Goal: Answer question/provide support: Answer question/provide support

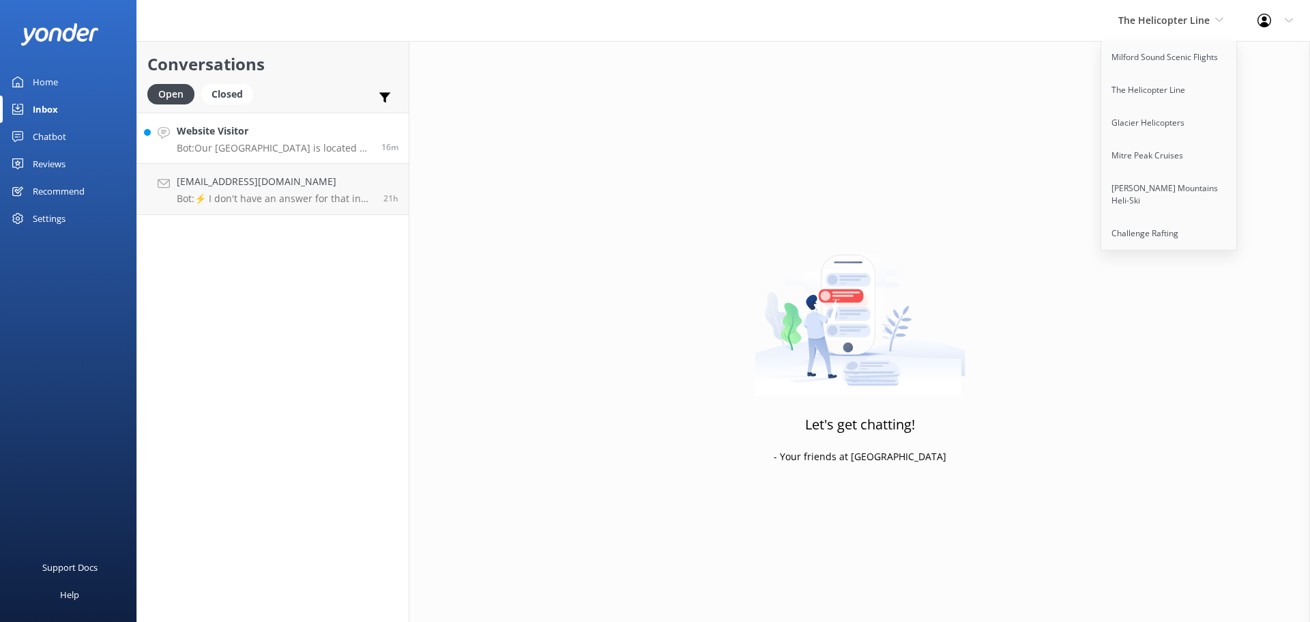
click at [303, 147] on p "Bot: Our [GEOGRAPHIC_DATA] is located at [GEOGRAPHIC_DATA], [GEOGRAPHIC_DATA], …" at bounding box center [274, 148] width 194 height 12
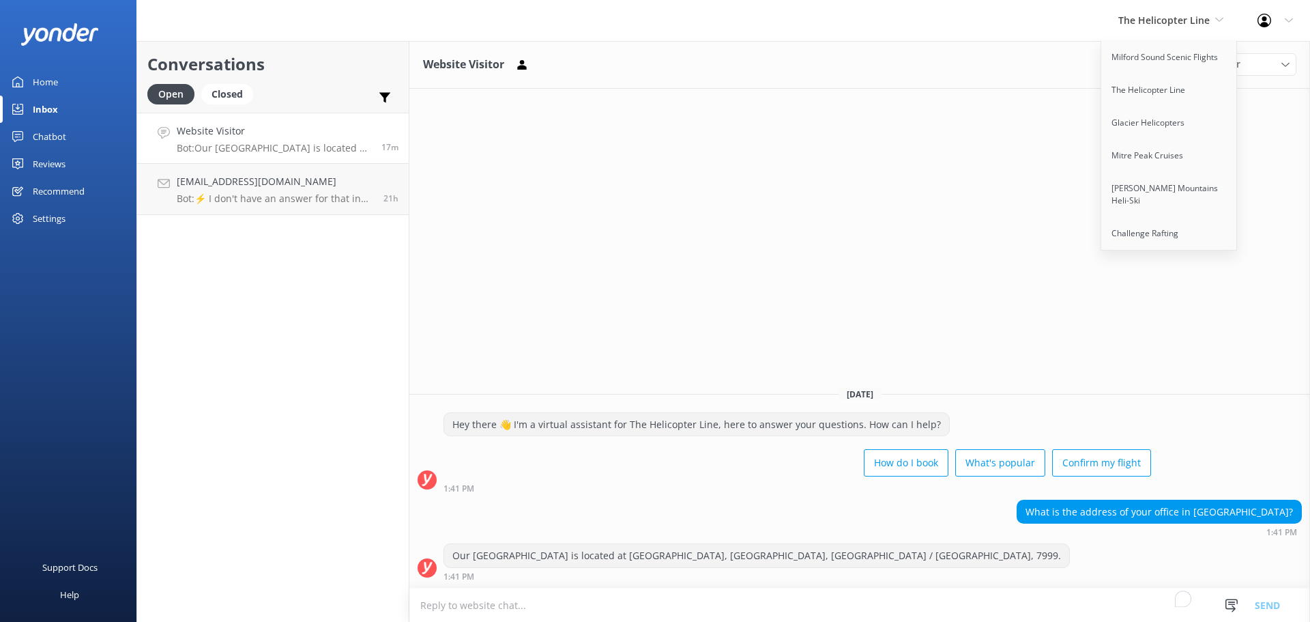
click at [841, 207] on div "Website Visitor Assign user [PERSON_NAME] [PERSON_NAME] [PERSON_NAME] Central R…" at bounding box center [859, 331] width 901 height 581
click at [1166, 25] on span "The Helicopter Line" at bounding box center [1163, 20] width 91 height 13
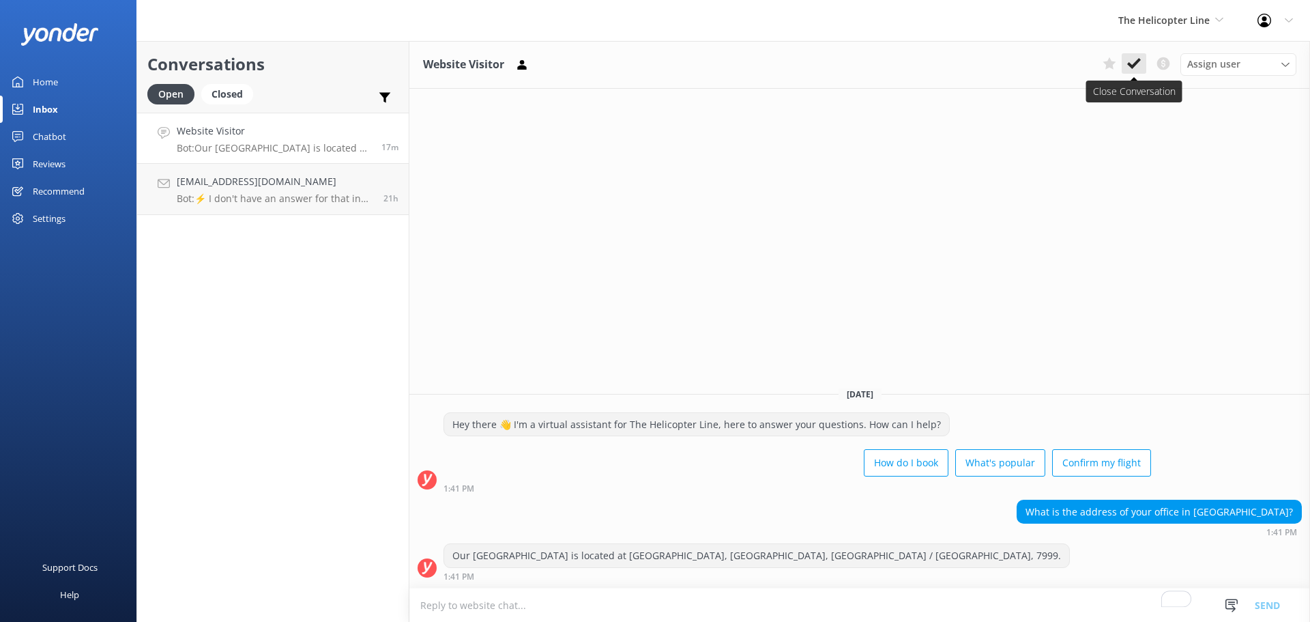
click at [1131, 61] on icon at bounding box center [1134, 64] width 14 height 14
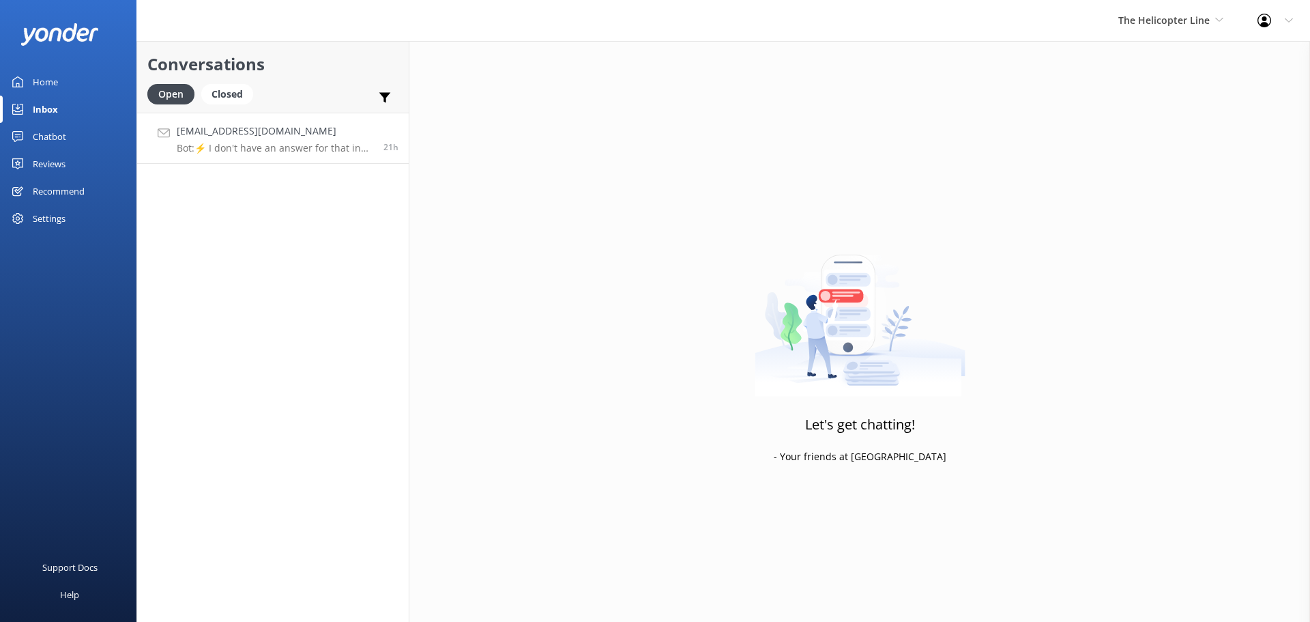
click at [265, 141] on div "[EMAIL_ADDRESS][DOMAIN_NAME] Bot: ⚡ I don't have an answer for that in my knowl…" at bounding box center [275, 137] width 197 height 29
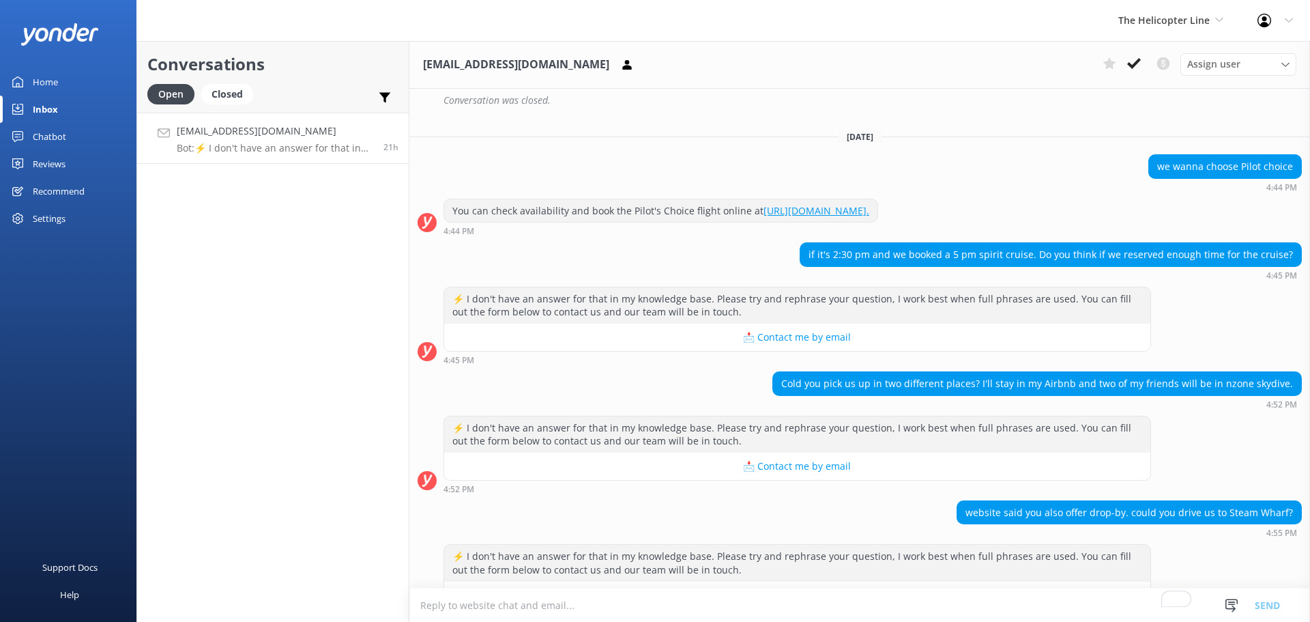
scroll to position [974, 0]
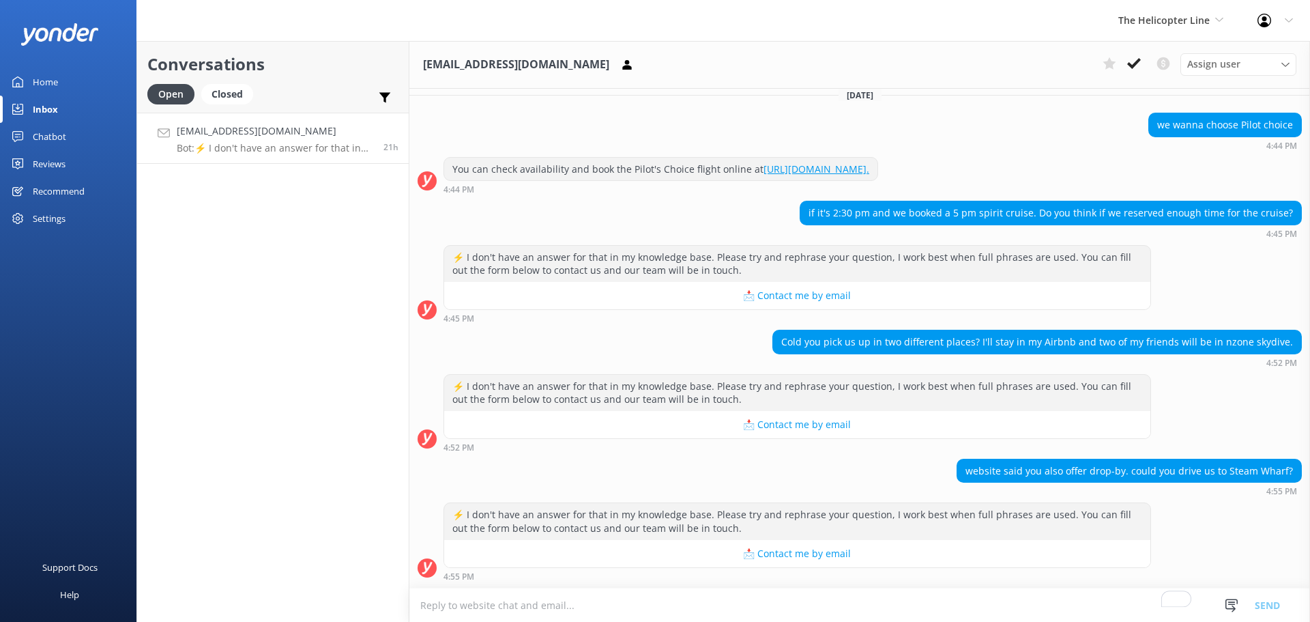
click at [640, 607] on textarea "To enrich screen reader interactions, please activate Accessibility in Grammarl…" at bounding box center [859, 604] width 901 height 33
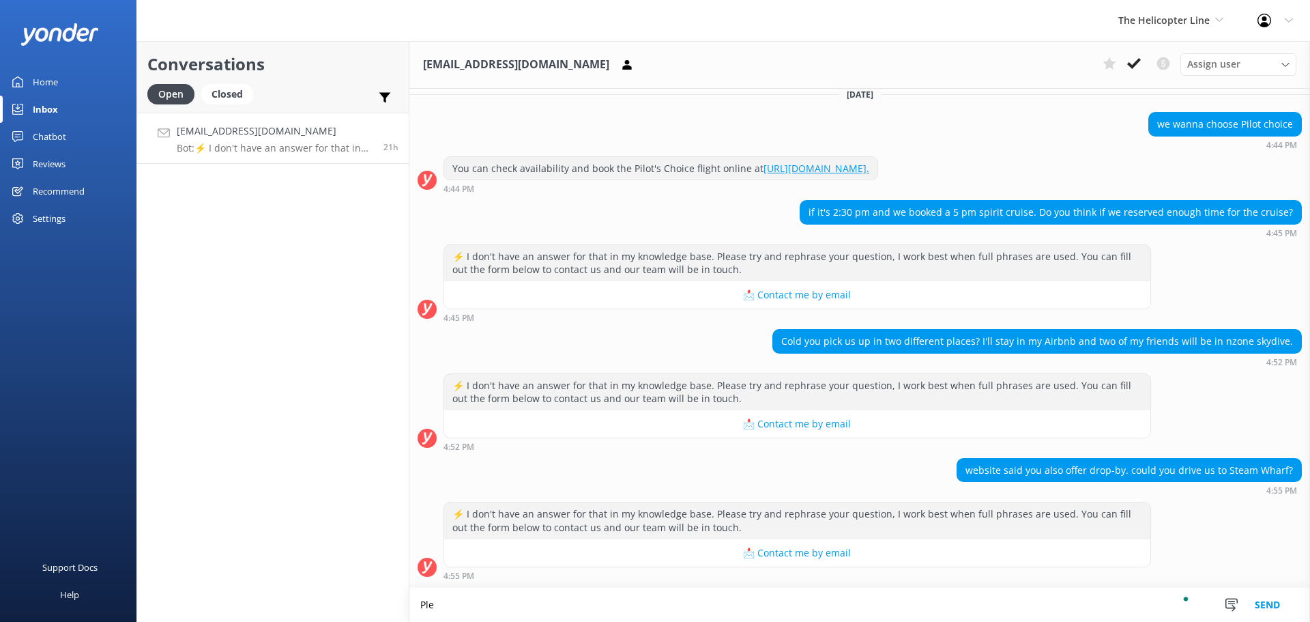
scroll to position [975, 0]
paste textarea "03 442 3034 0800 500 575"
click at [529, 599] on textarea "Please call our base on [PHONE_NUMBER]" at bounding box center [859, 604] width 901 height 34
click at [589, 601] on textarea "Please call our base on [PHONE_NUMBER]" at bounding box center [859, 604] width 901 height 34
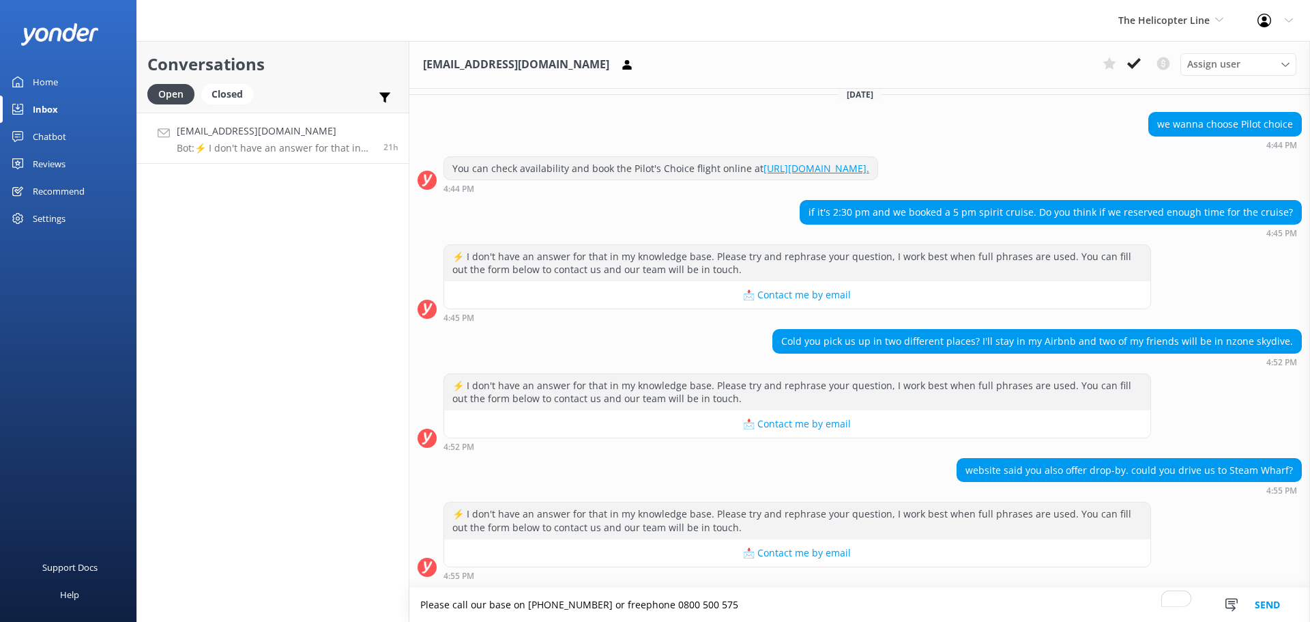
drag, startPoint x: 605, startPoint y: 601, endPoint x: 632, endPoint y: 585, distance: 31.8
click at [605, 600] on textarea "Please call our base on [PHONE_NUMBER] or freephone 0800 500 575" at bounding box center [859, 604] width 901 height 34
click at [822, 590] on textarea "Please call our base on [PHONE_NUMBER] or NZ freephone 0800 500 575" at bounding box center [859, 604] width 901 height 34
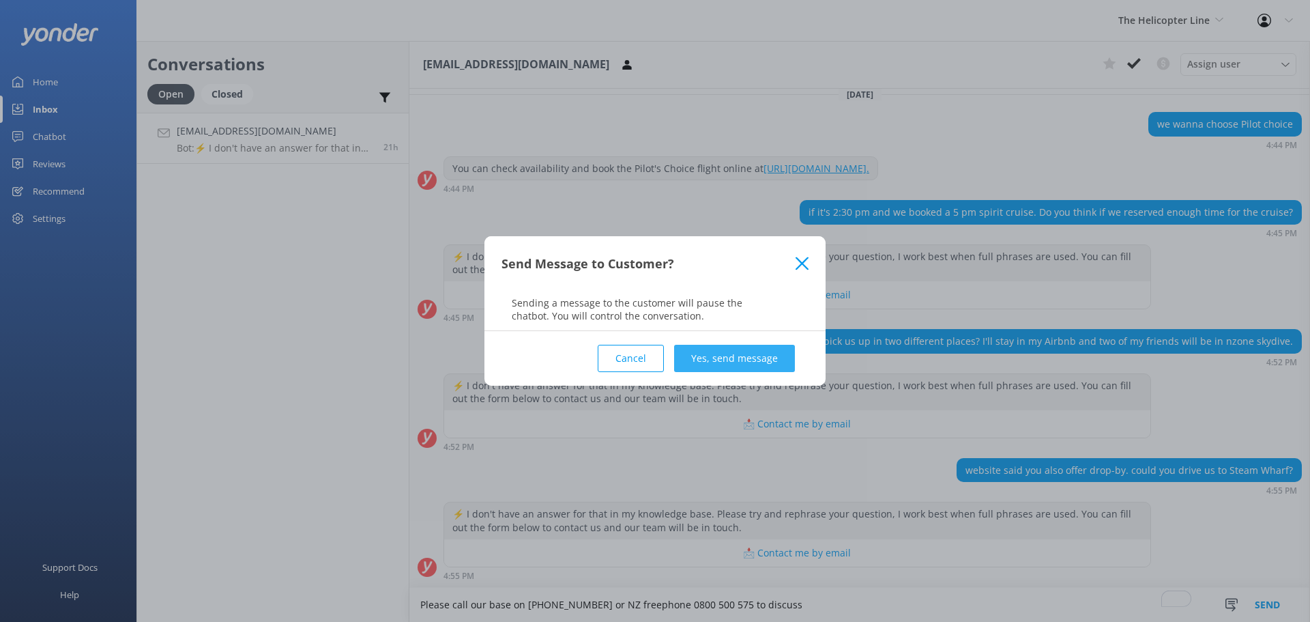
type textarea "Please call our base on [PHONE_NUMBER] or NZ freephone 0800 500 575 to discuss"
click at [760, 352] on button "Yes, send message" at bounding box center [734, 358] width 121 height 27
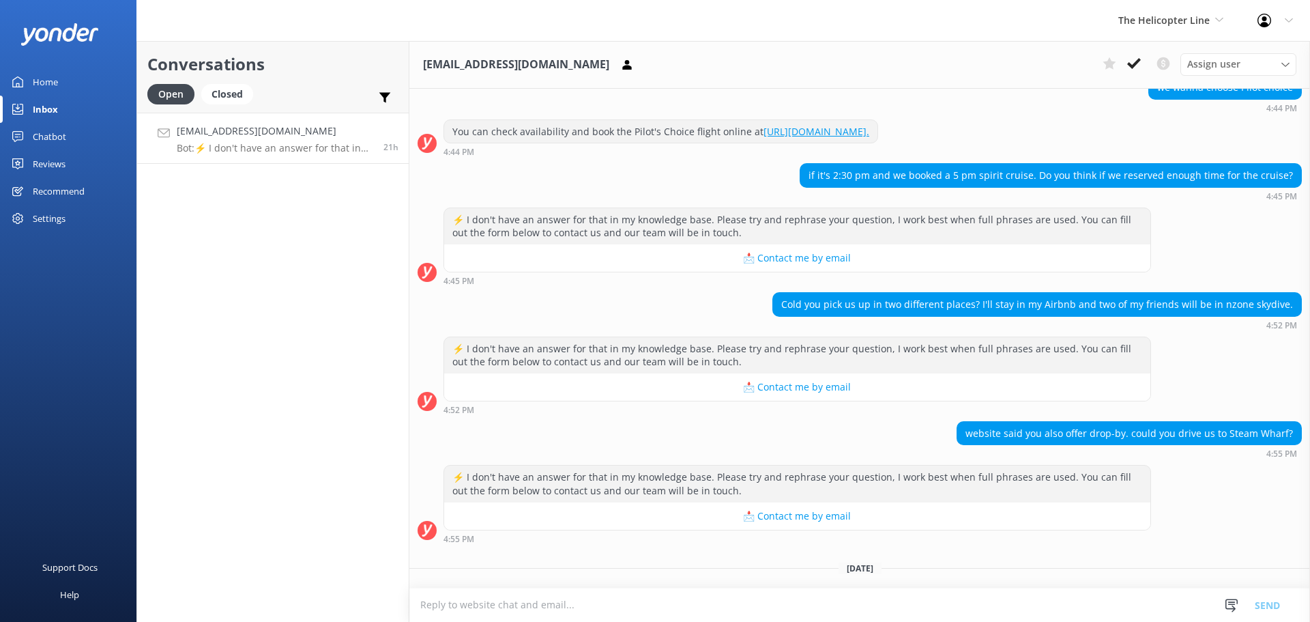
scroll to position [1088, 0]
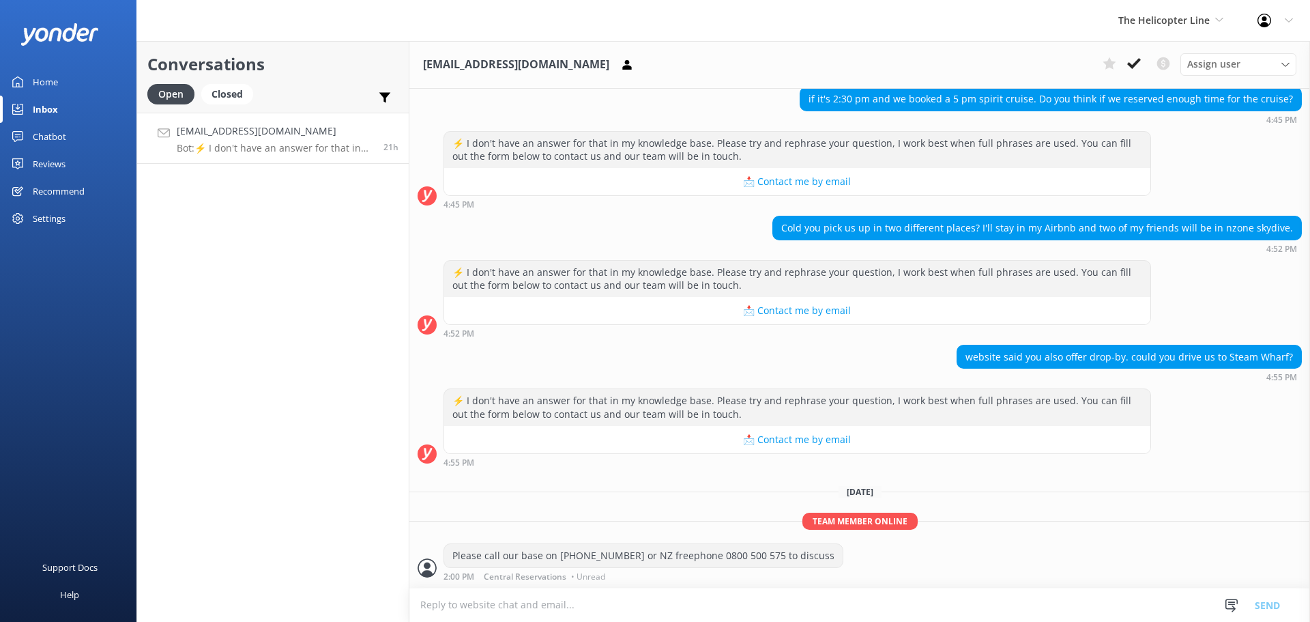
click at [1155, 9] on div "The Helicopter Line Milford Sound Scenic Flights The Helicopter Line Glacier He…" at bounding box center [1170, 20] width 139 height 41
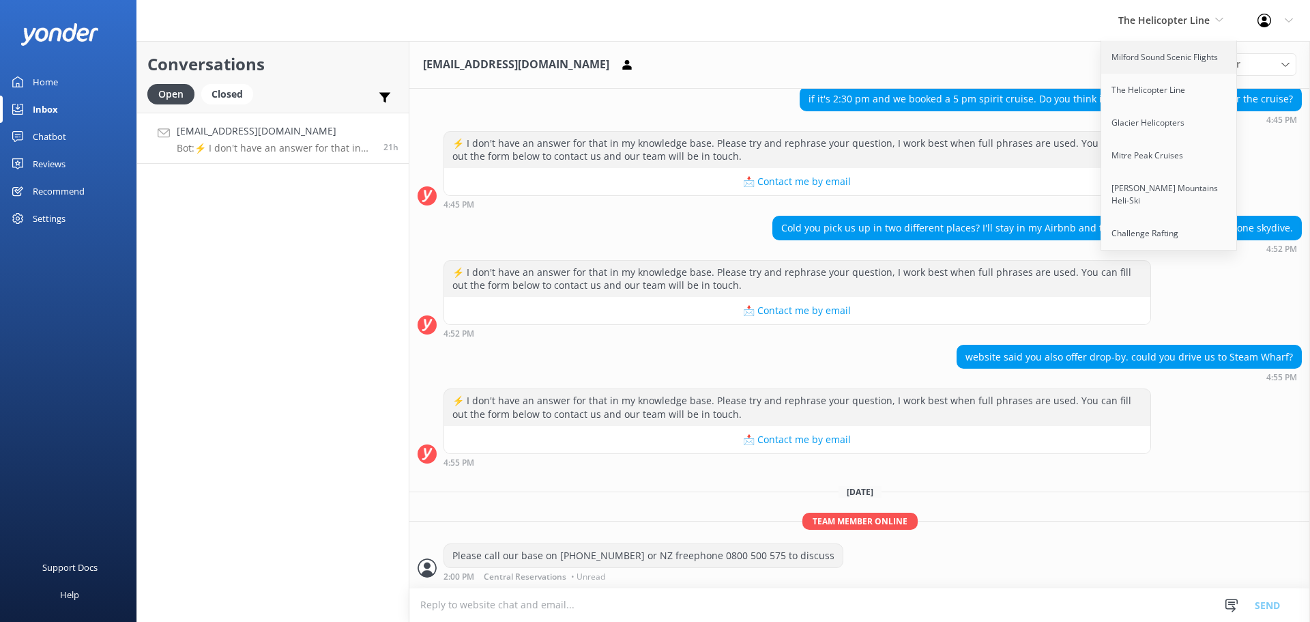
click at [1174, 61] on link "Milford Sound Scenic Flights" at bounding box center [1169, 57] width 136 height 33
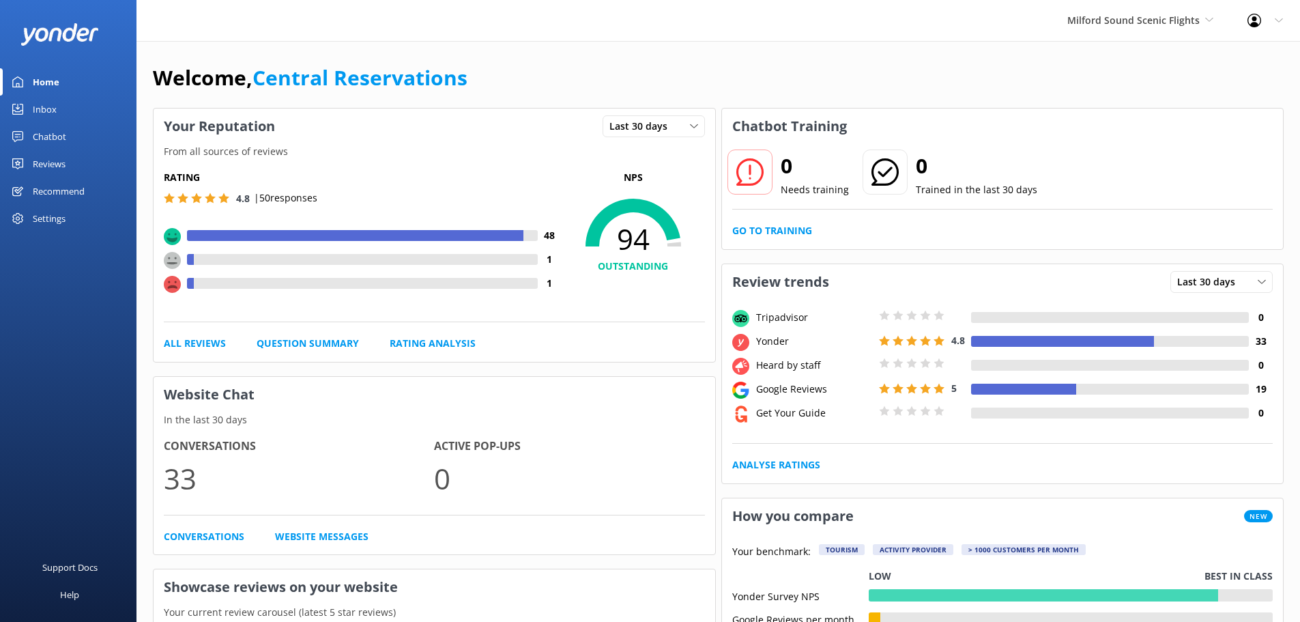
click at [65, 111] on link "Inbox" at bounding box center [68, 109] width 136 height 27
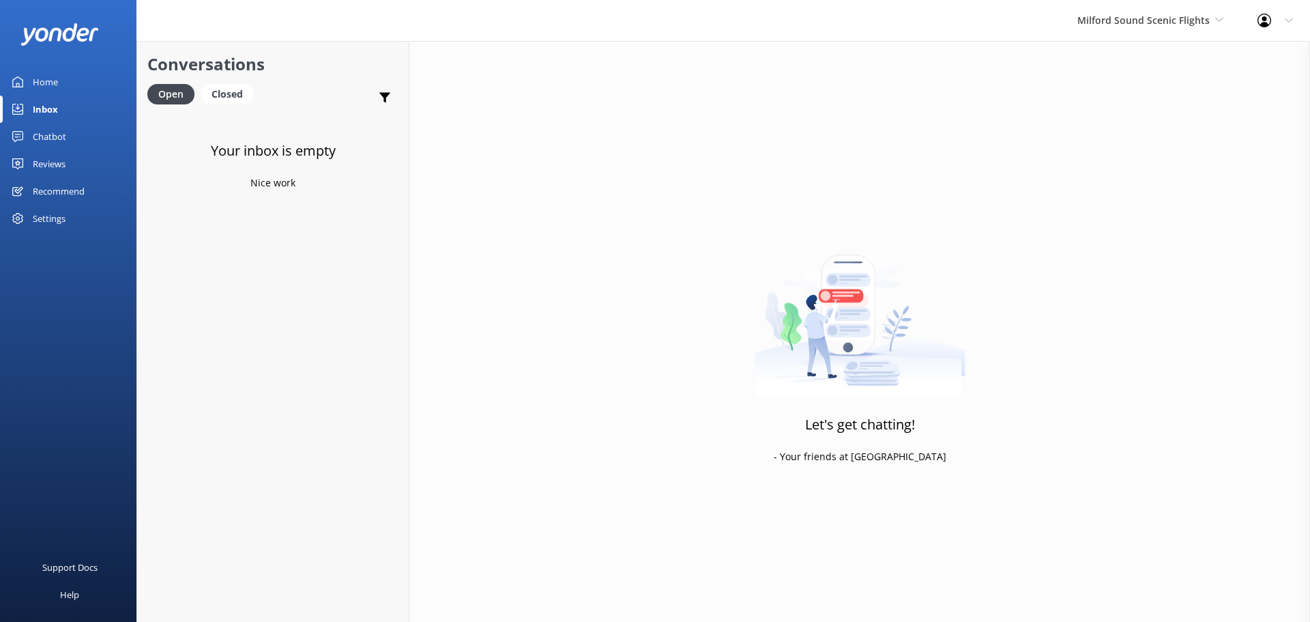
click at [1179, 29] on div "Milford Sound Scenic Flights [GEOGRAPHIC_DATA] Scenic Flights The Helicopter Li…" at bounding box center [1150, 20] width 180 height 41
click at [1114, 118] on link "Glacier Helicopters" at bounding box center [1128, 122] width 136 height 33
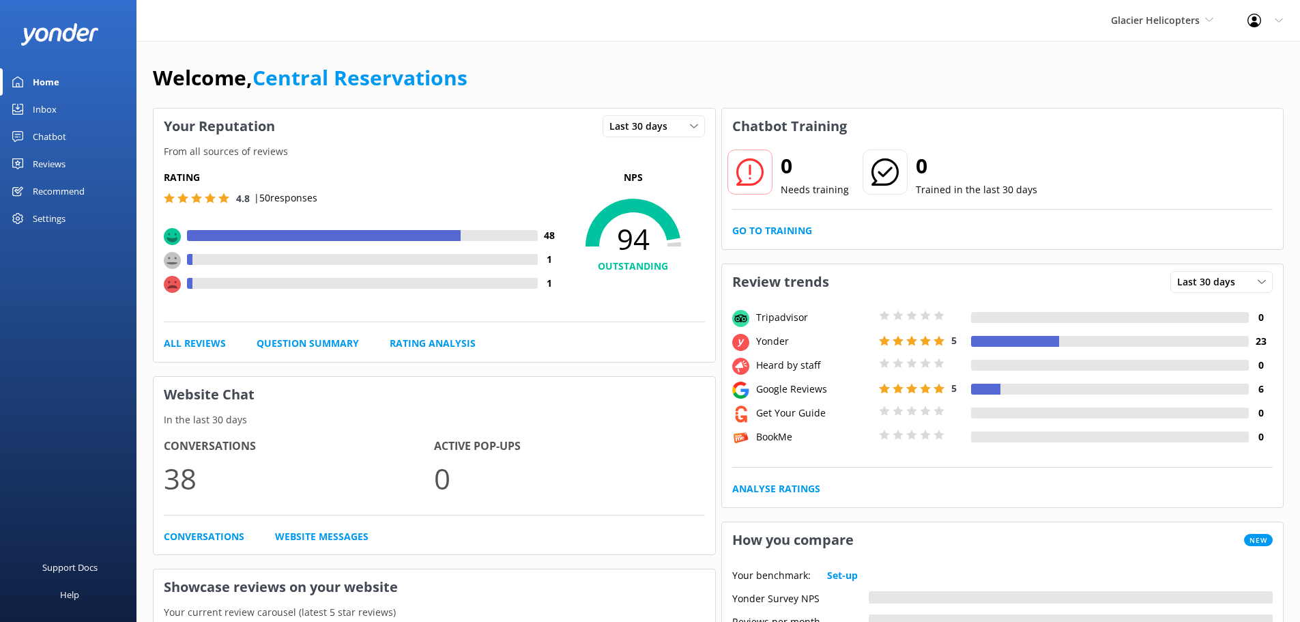
click at [89, 113] on link "Inbox" at bounding box center [68, 109] width 136 height 27
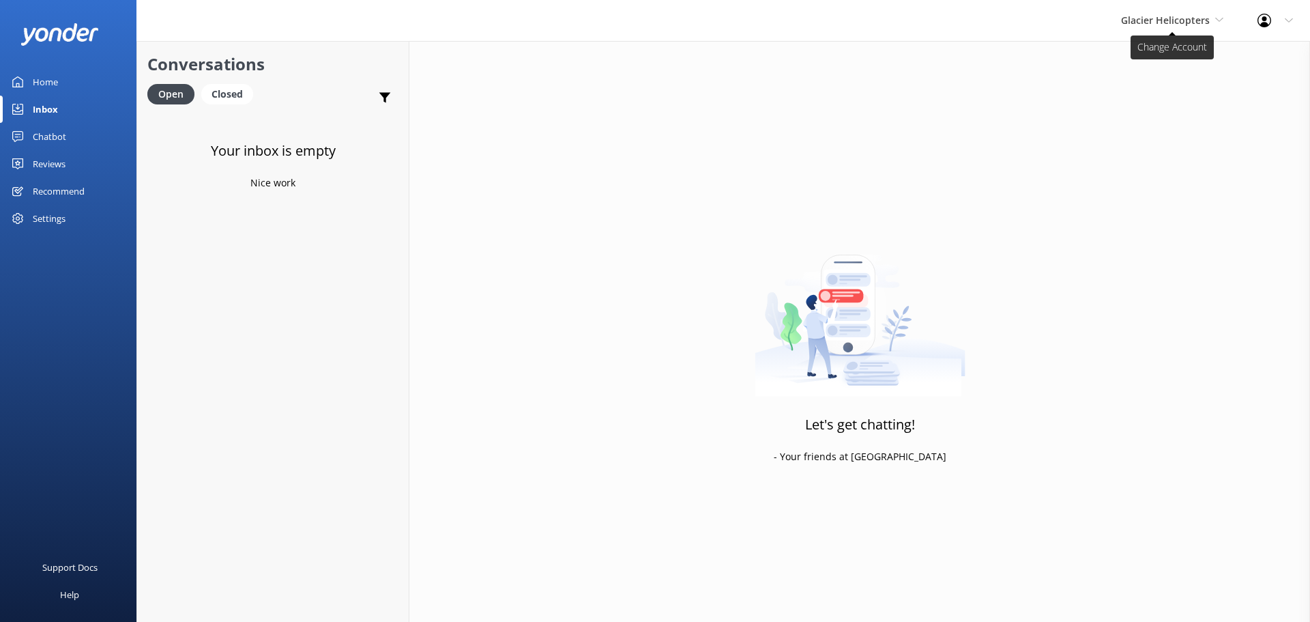
click at [1194, 23] on span "Glacier Helicopters" at bounding box center [1165, 20] width 89 height 13
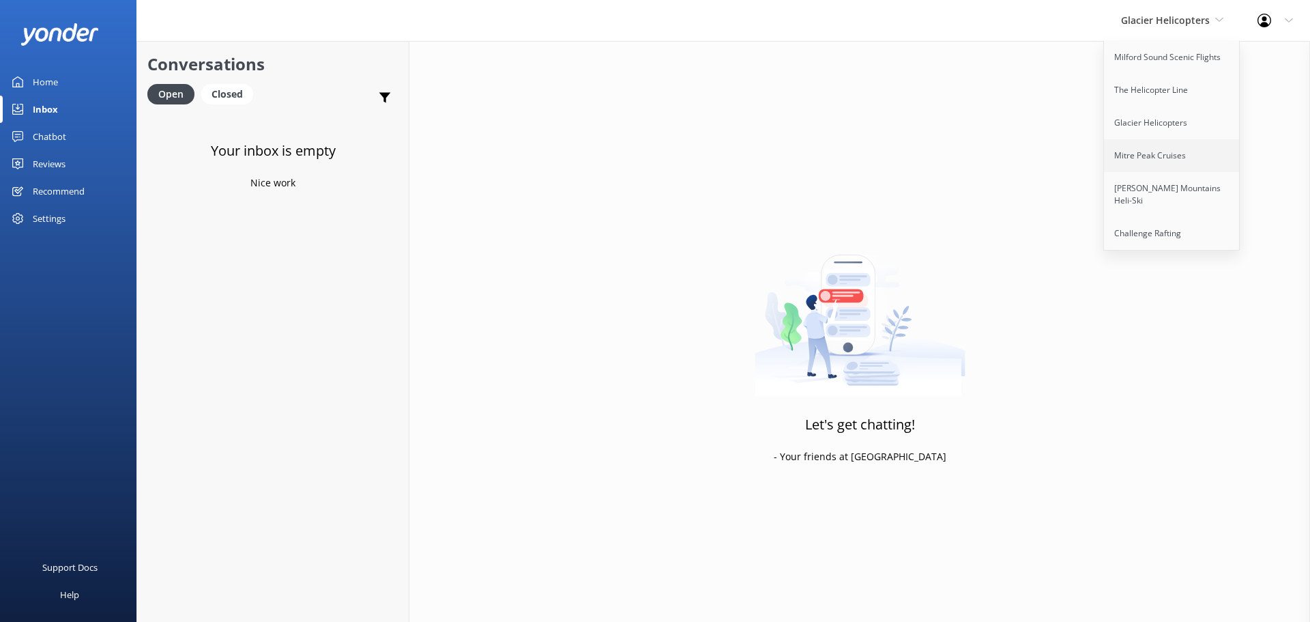
click at [1149, 158] on link "Mitre Peak Cruises" at bounding box center [1172, 155] width 136 height 33
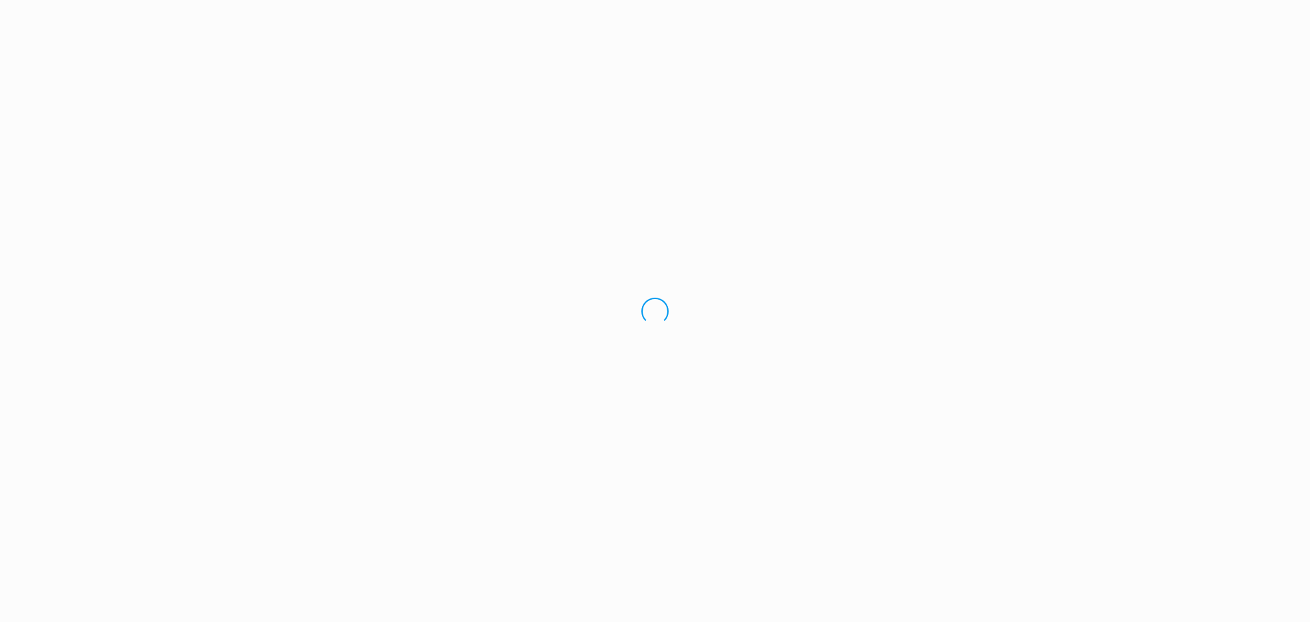
click at [1155, 160] on div "Loading.." at bounding box center [655, 311] width 1310 height 622
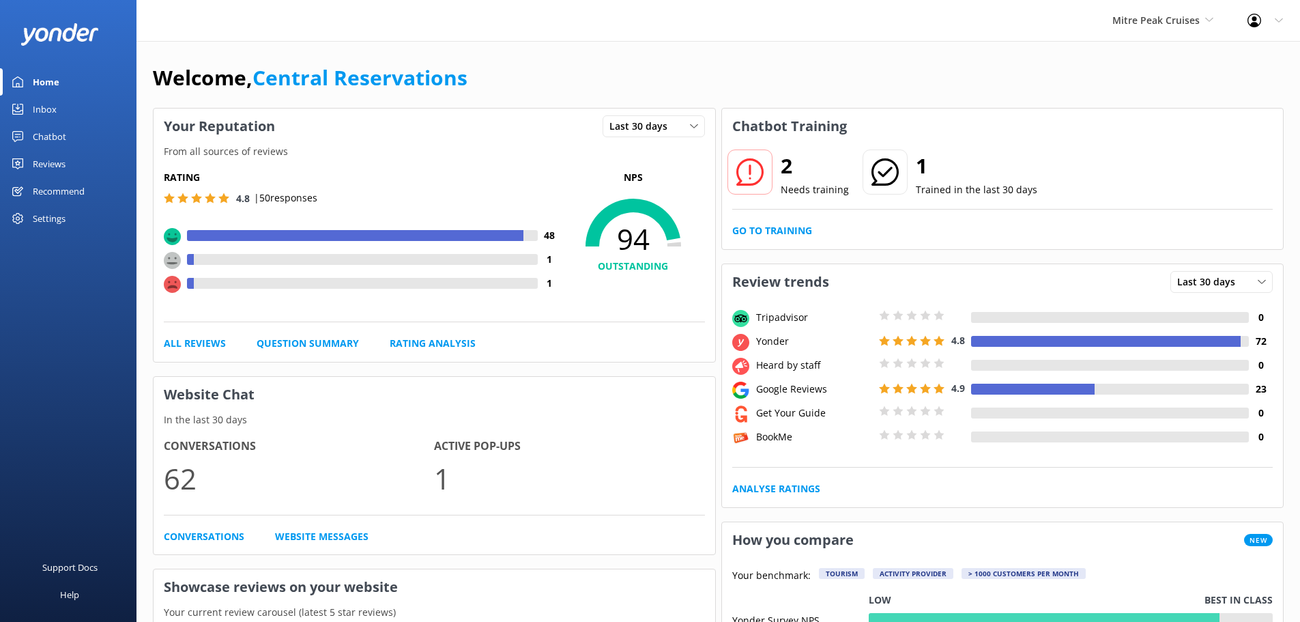
click at [72, 111] on link "Inbox" at bounding box center [68, 109] width 136 height 27
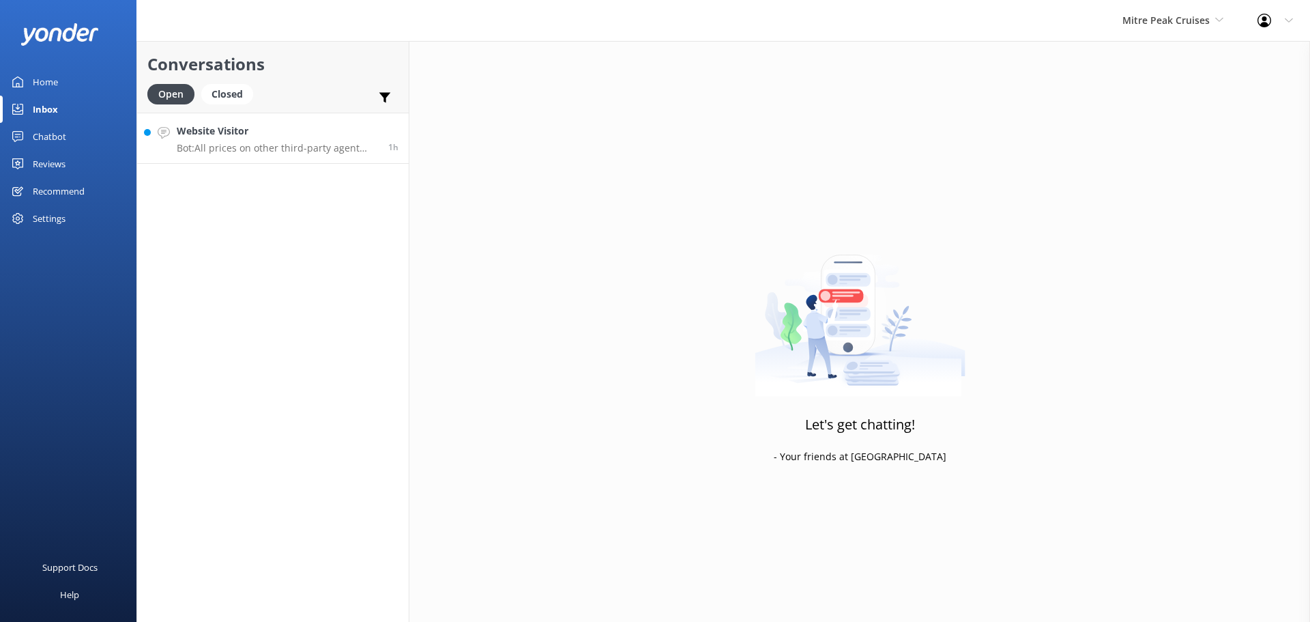
click at [282, 126] on h4 "Website Visitor" at bounding box center [277, 130] width 201 height 15
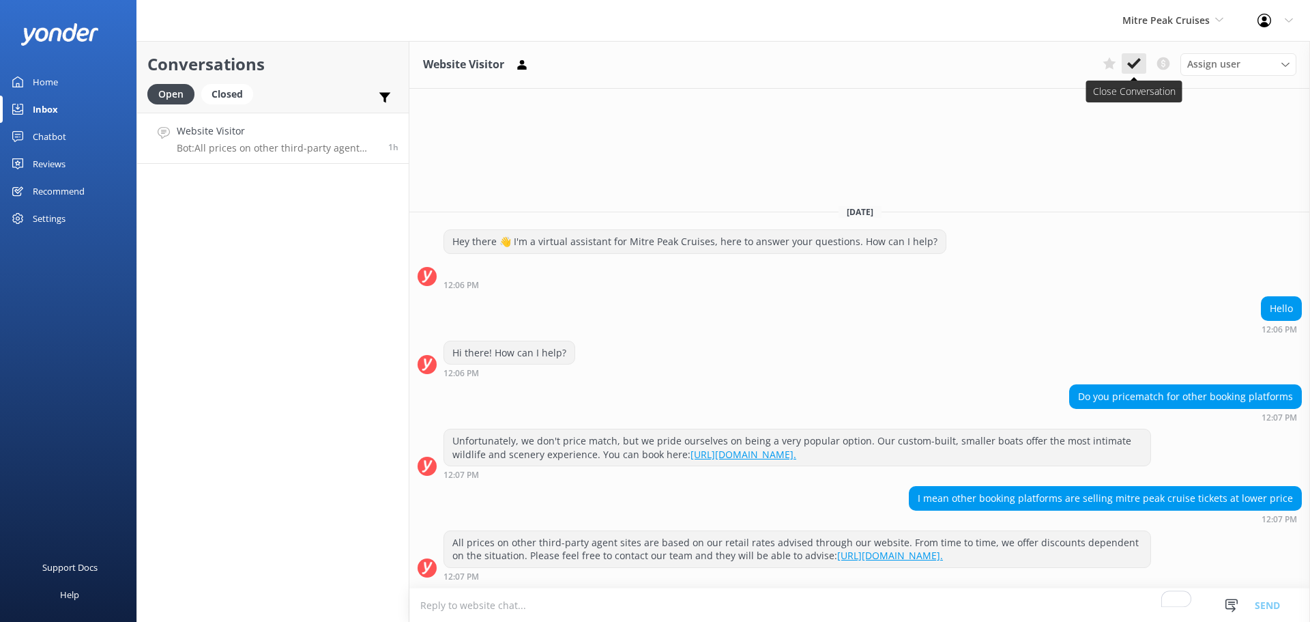
click at [1139, 66] on icon at bounding box center [1134, 64] width 14 height 14
click at [1177, 41] on div "Mitre Peak Cruises Milford Sound Scenic Flights The Helicopter Line Glacier Hel…" at bounding box center [655, 21] width 1310 height 42
click at [1188, 31] on div "Mitre Peak Cruises Milford Sound Scenic Flights The Helicopter Line Glacier Hel…" at bounding box center [1172, 20] width 135 height 41
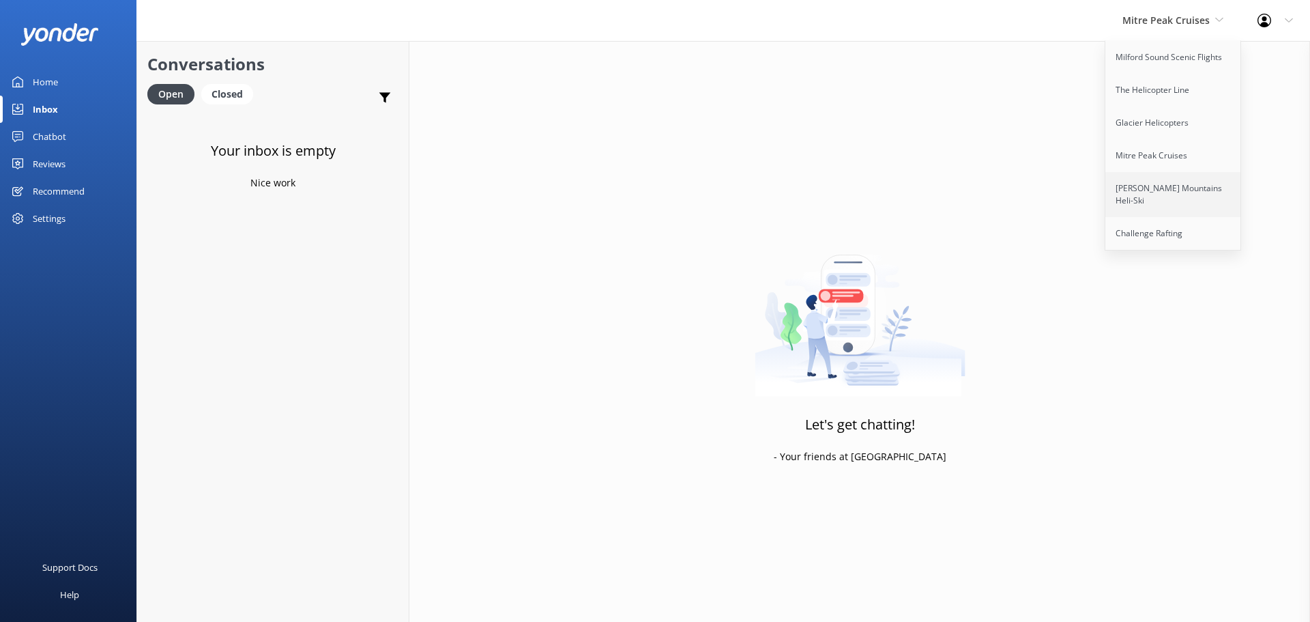
click at [1180, 187] on link "[PERSON_NAME] Mountains Heli-Ski" at bounding box center [1173, 194] width 136 height 45
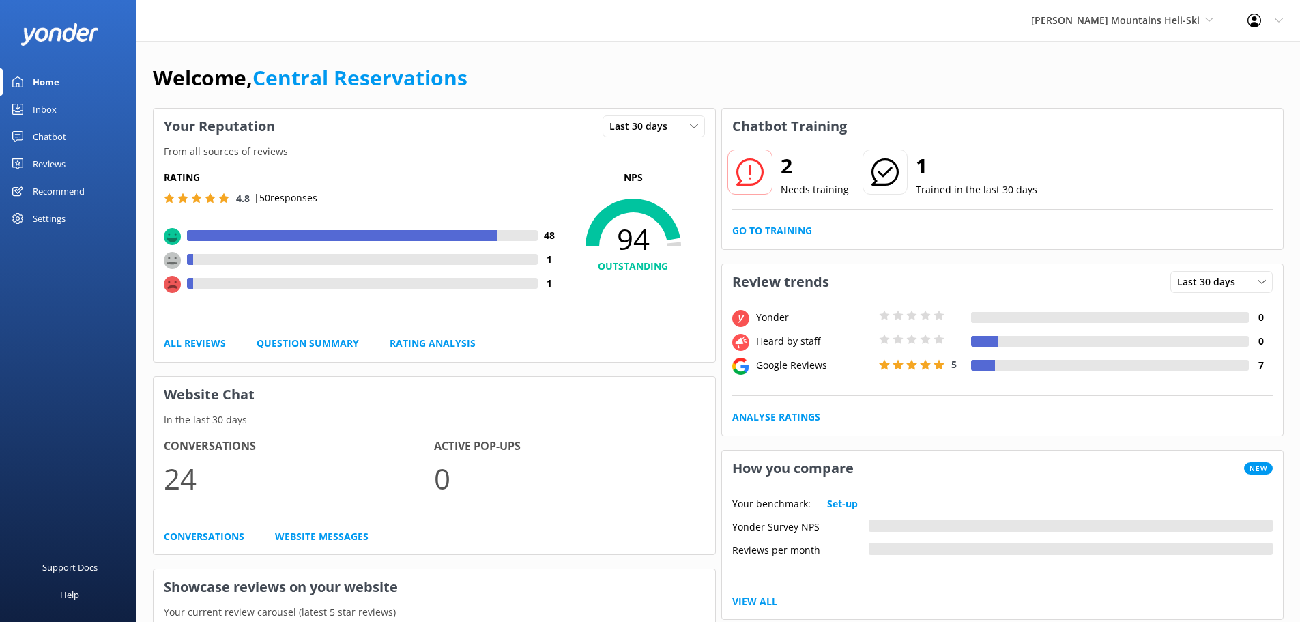
click at [66, 112] on link "Inbox" at bounding box center [68, 109] width 136 height 27
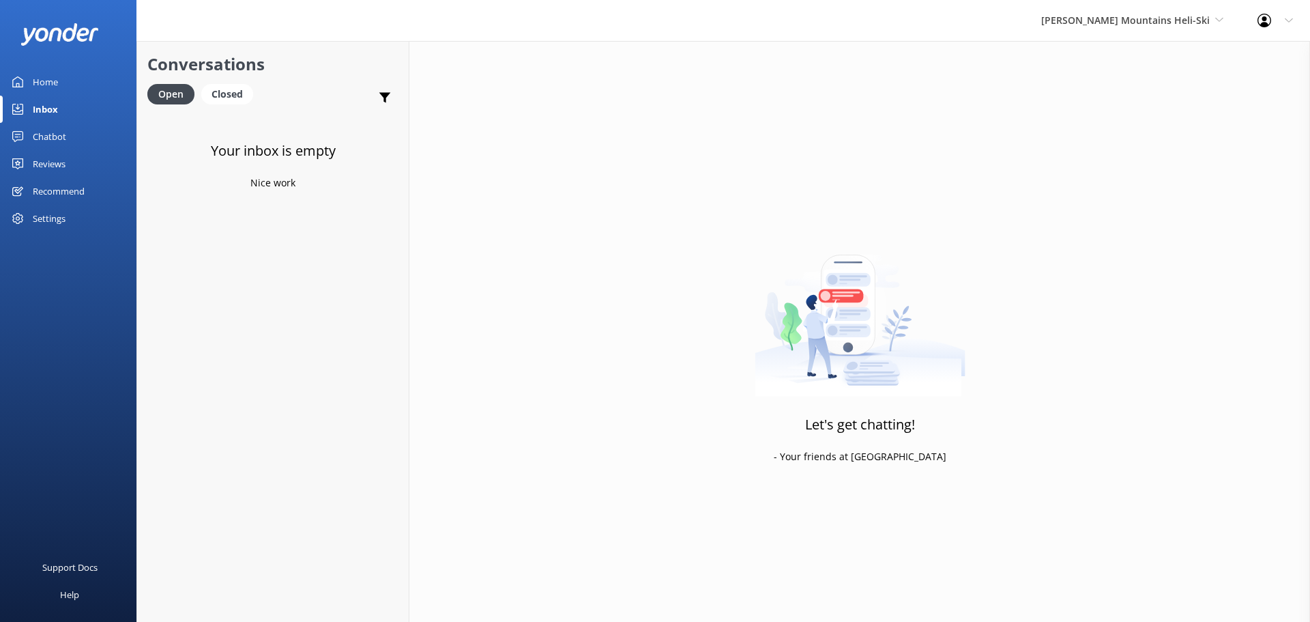
click at [1143, 10] on div "[PERSON_NAME] Mountains Heli-Ski Milford Sound Scenic Flights The Helicopter Li…" at bounding box center [1132, 20] width 216 height 41
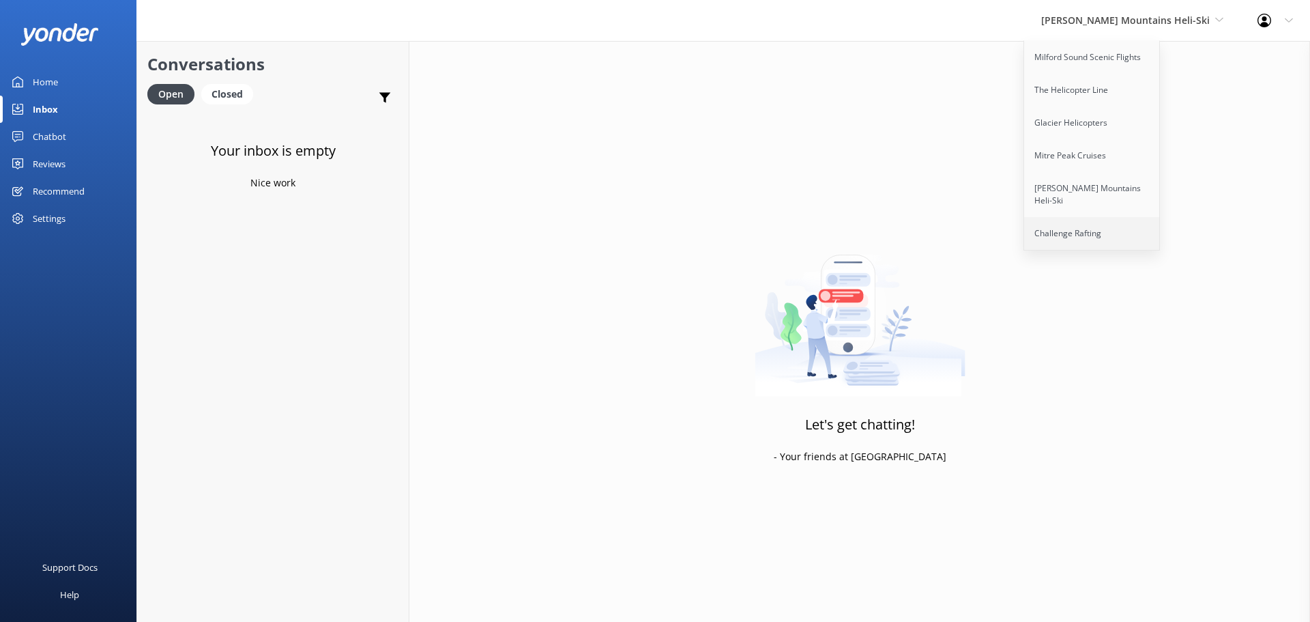
click at [1135, 217] on link "Challenge Rafting" at bounding box center [1092, 233] width 136 height 33
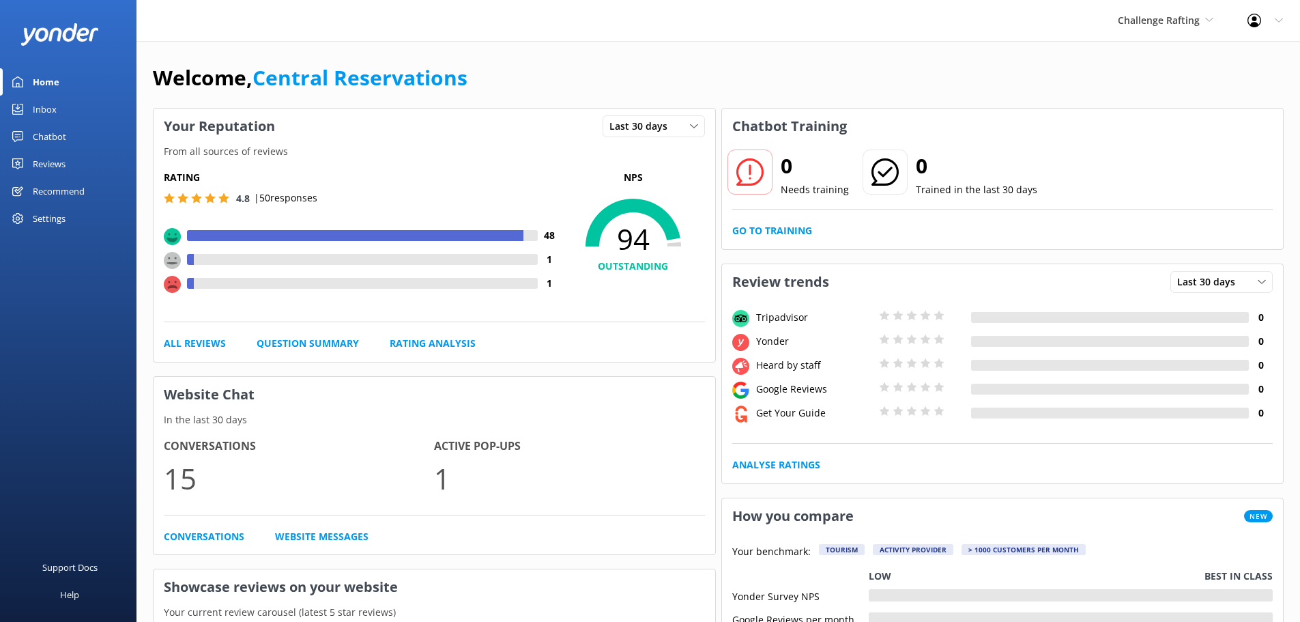
click at [26, 107] on link "Inbox" at bounding box center [68, 109] width 136 height 27
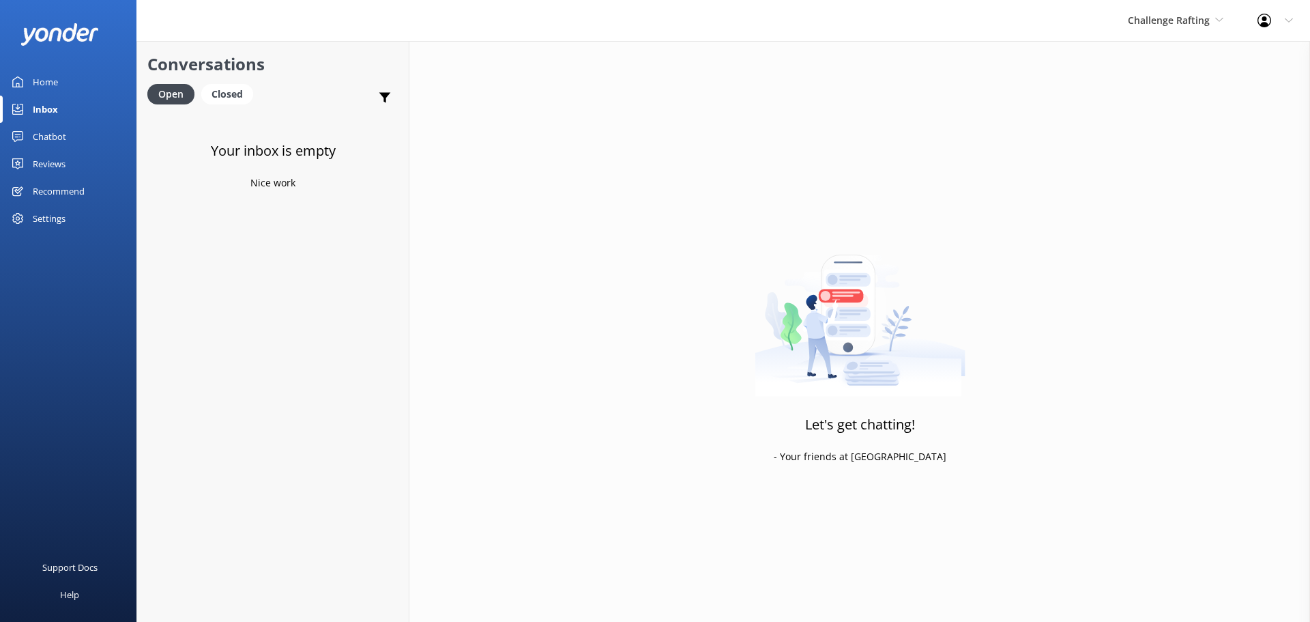
click at [1270, 139] on div "Let's get chatting! - Your friends at [GEOGRAPHIC_DATA]" at bounding box center [859, 352] width 901 height 622
click at [678, 446] on div "Let's get chatting! - Your friends at Yonder" at bounding box center [859, 352] width 901 height 622
